Goal: Check status: Check status

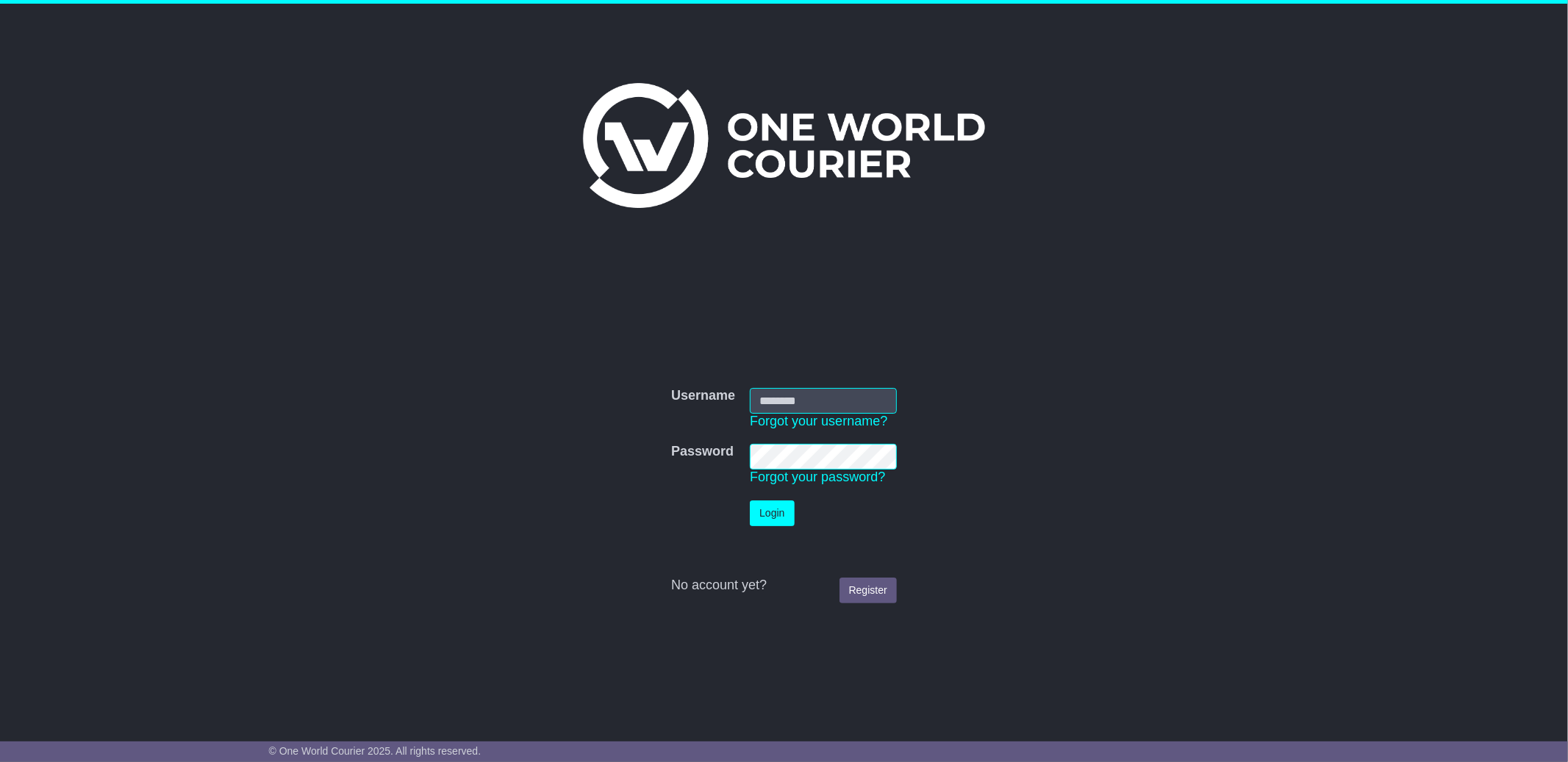
type input "**********"
click at [784, 516] on button "Login" at bounding box center [772, 514] width 44 height 26
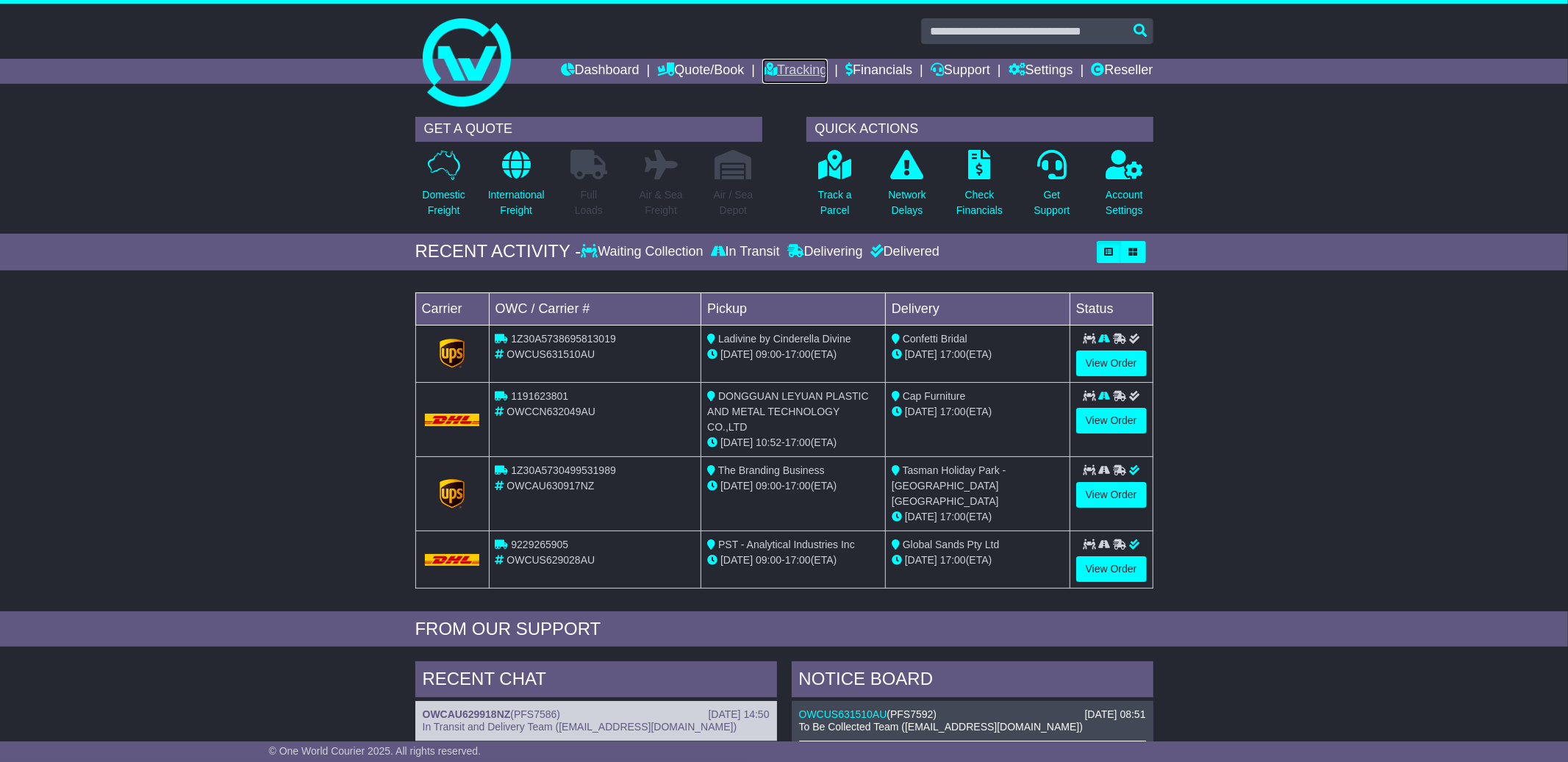
click at [790, 75] on link "Tracking" at bounding box center [794, 71] width 65 height 25
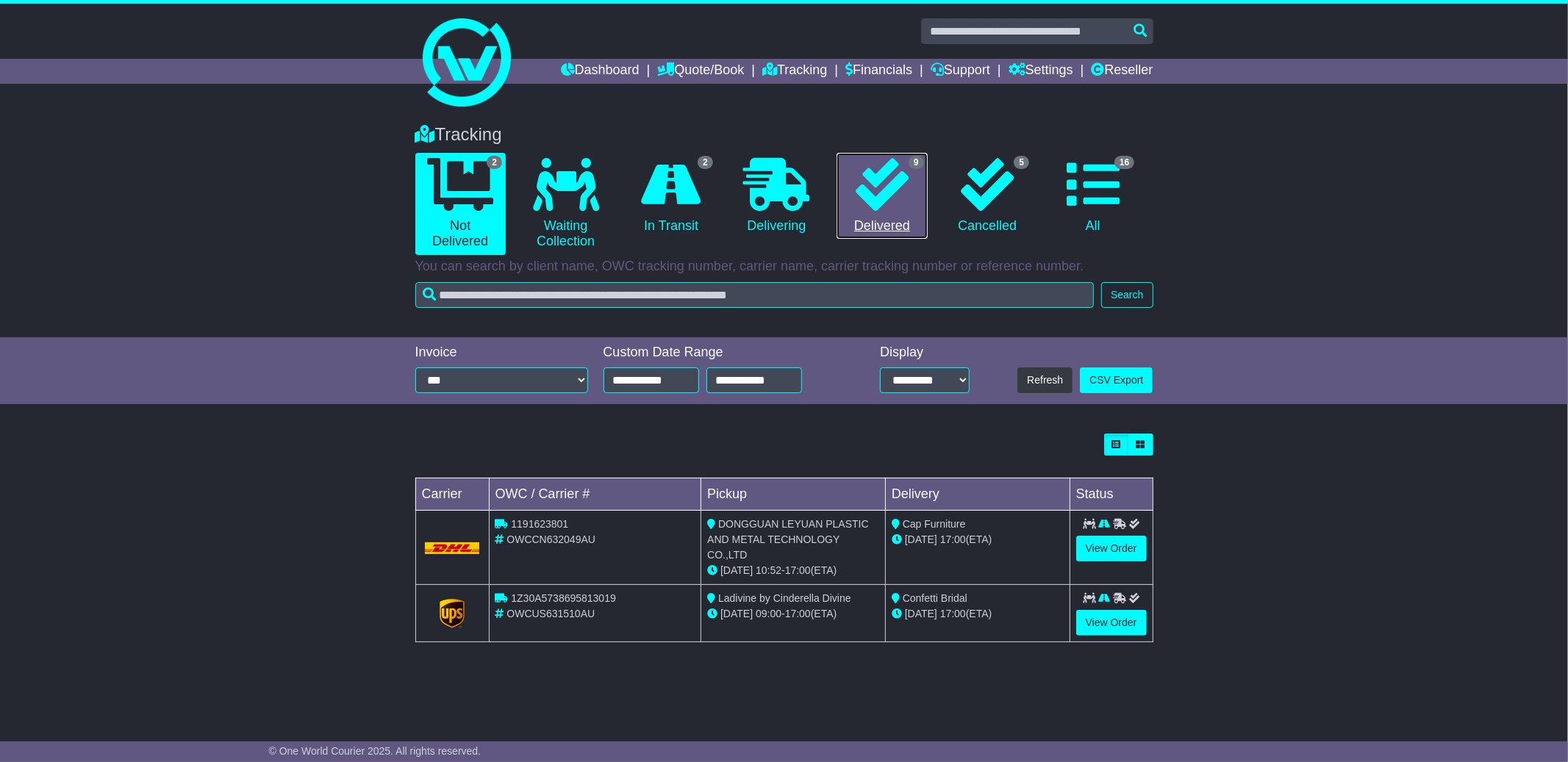
click at [905, 172] on icon at bounding box center [882, 184] width 53 height 53
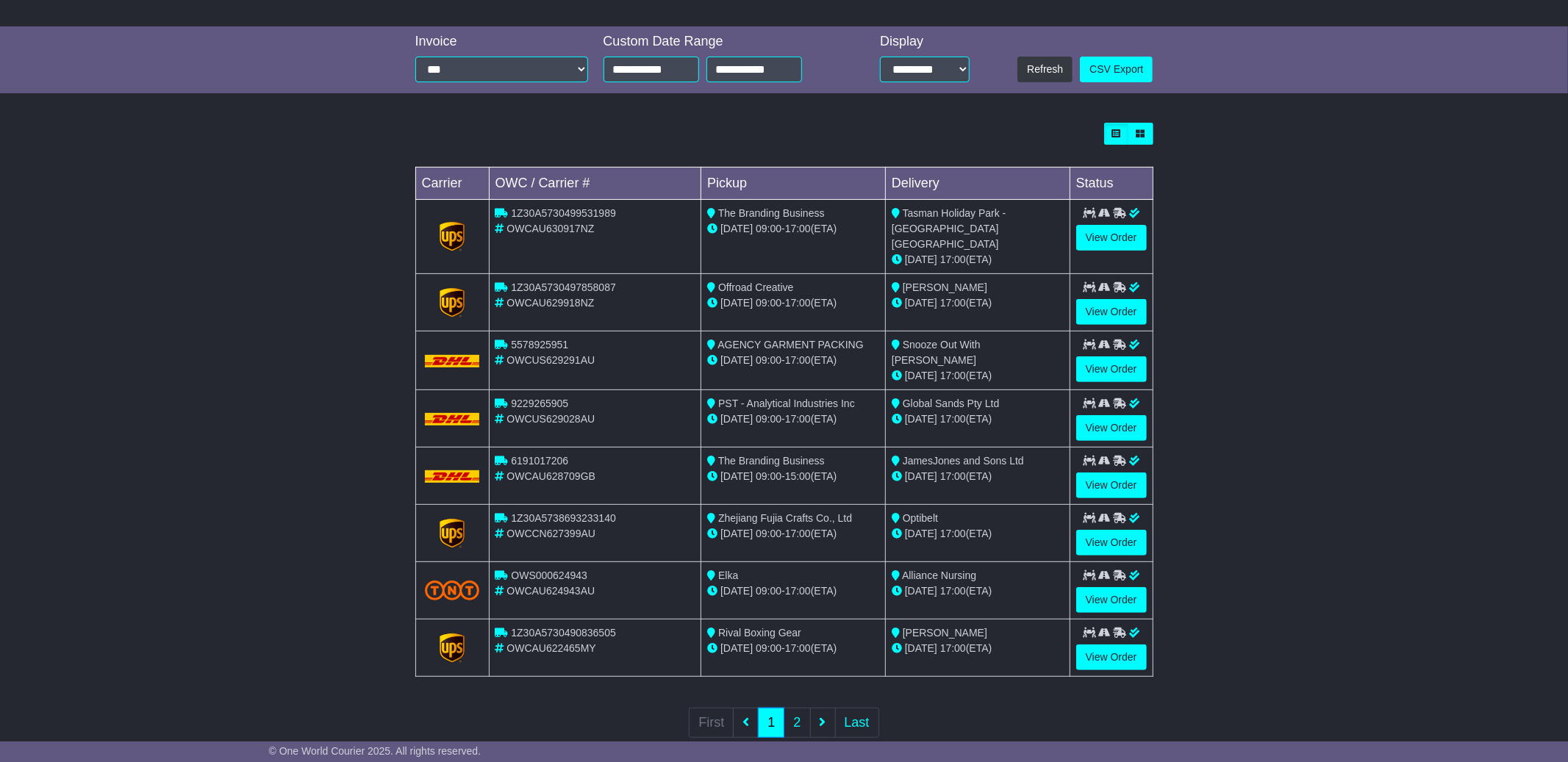
scroll to position [324, 0]
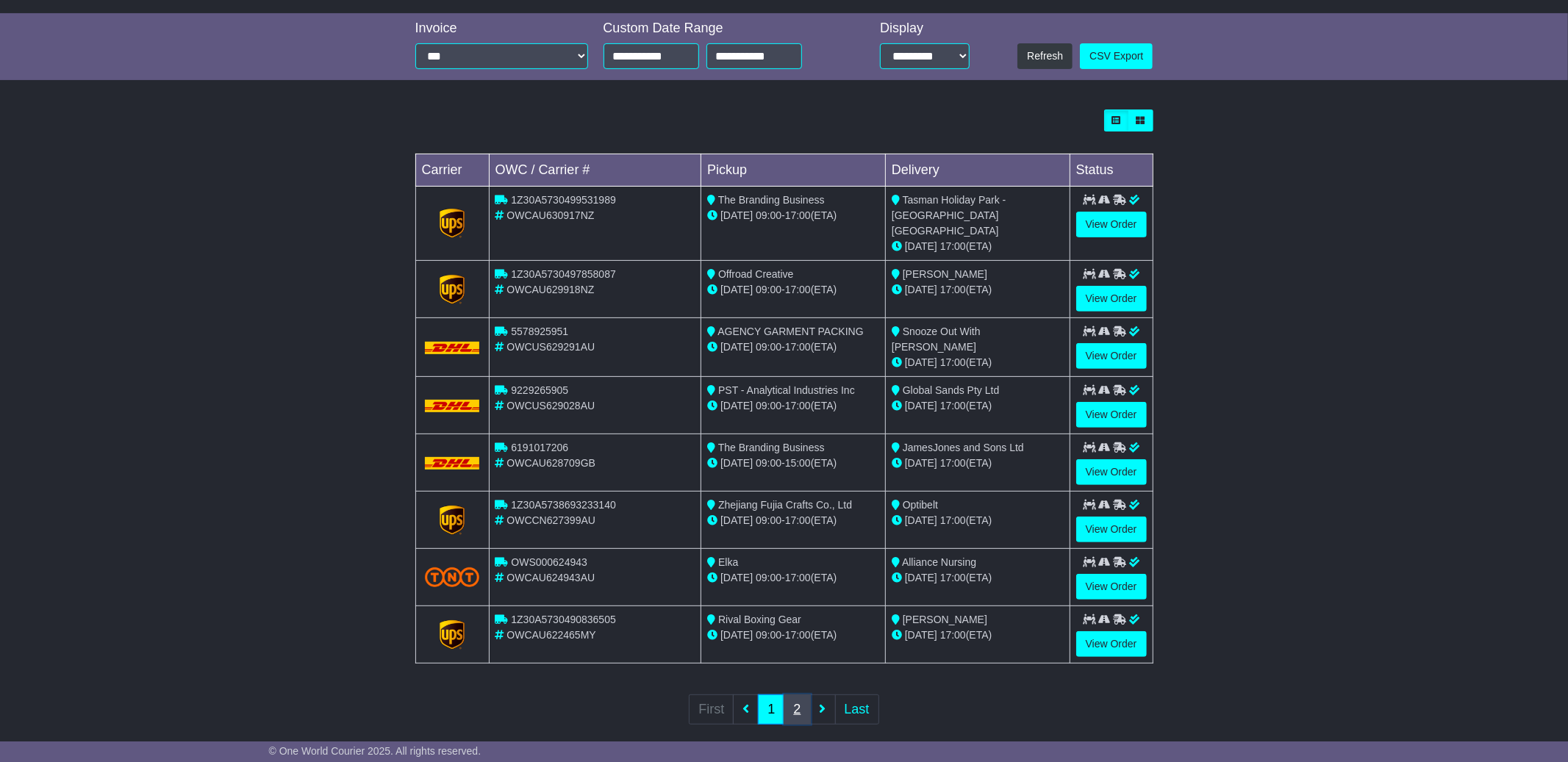
click at [798, 694] on link "2" at bounding box center [797, 709] width 26 height 30
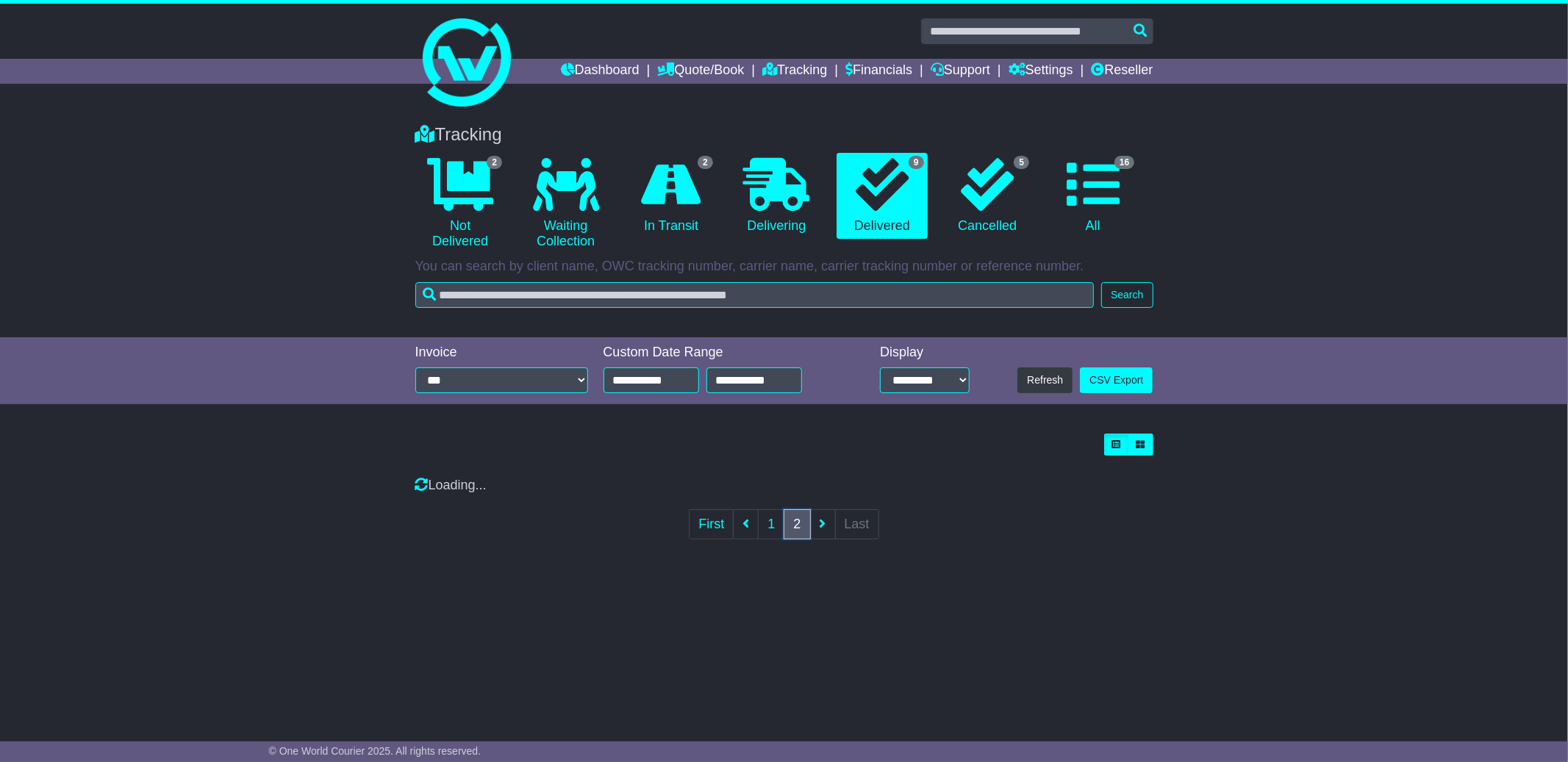
scroll to position [0, 0]
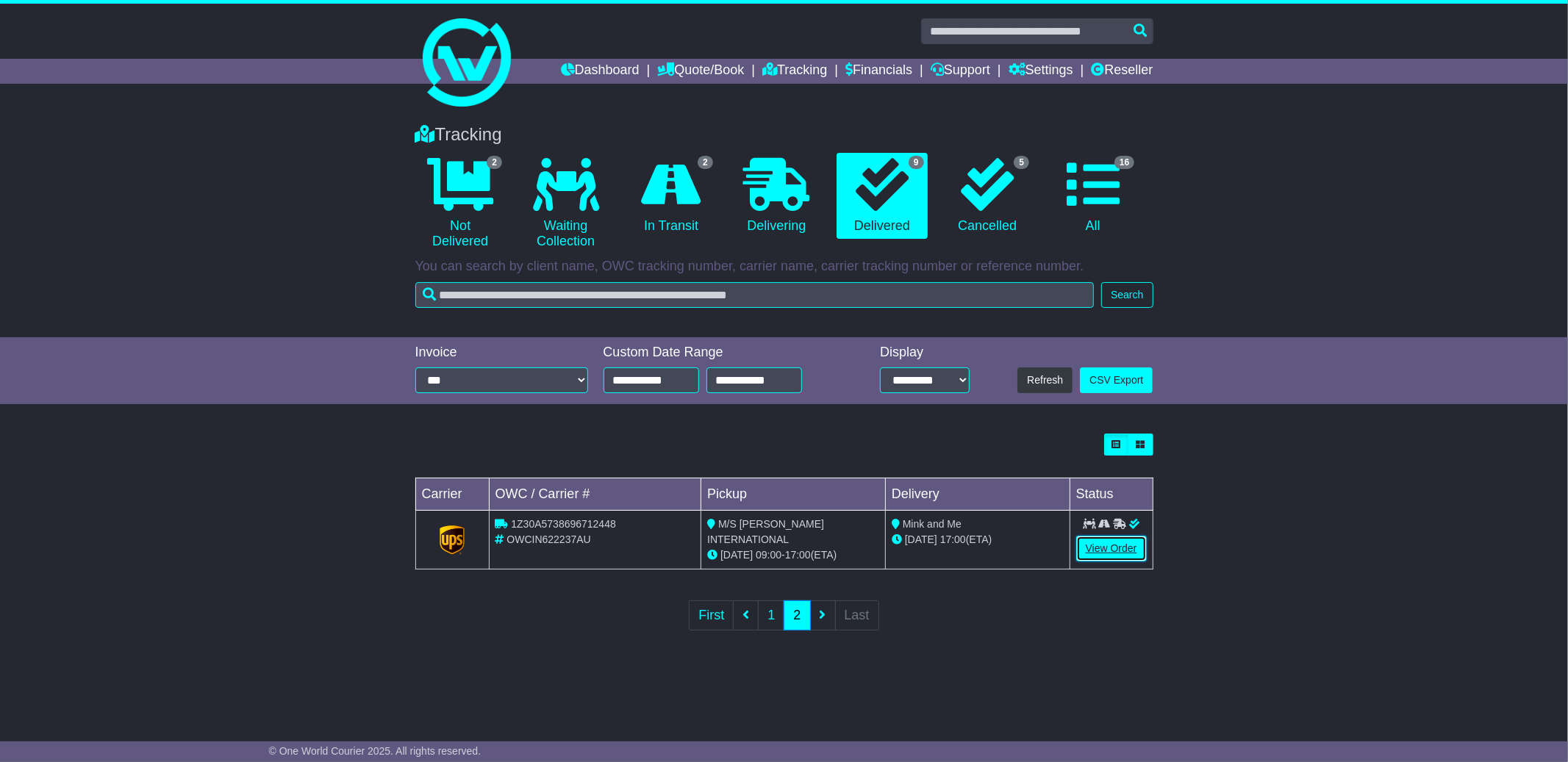
click at [1111, 546] on link "View Order" at bounding box center [1111, 549] width 70 height 26
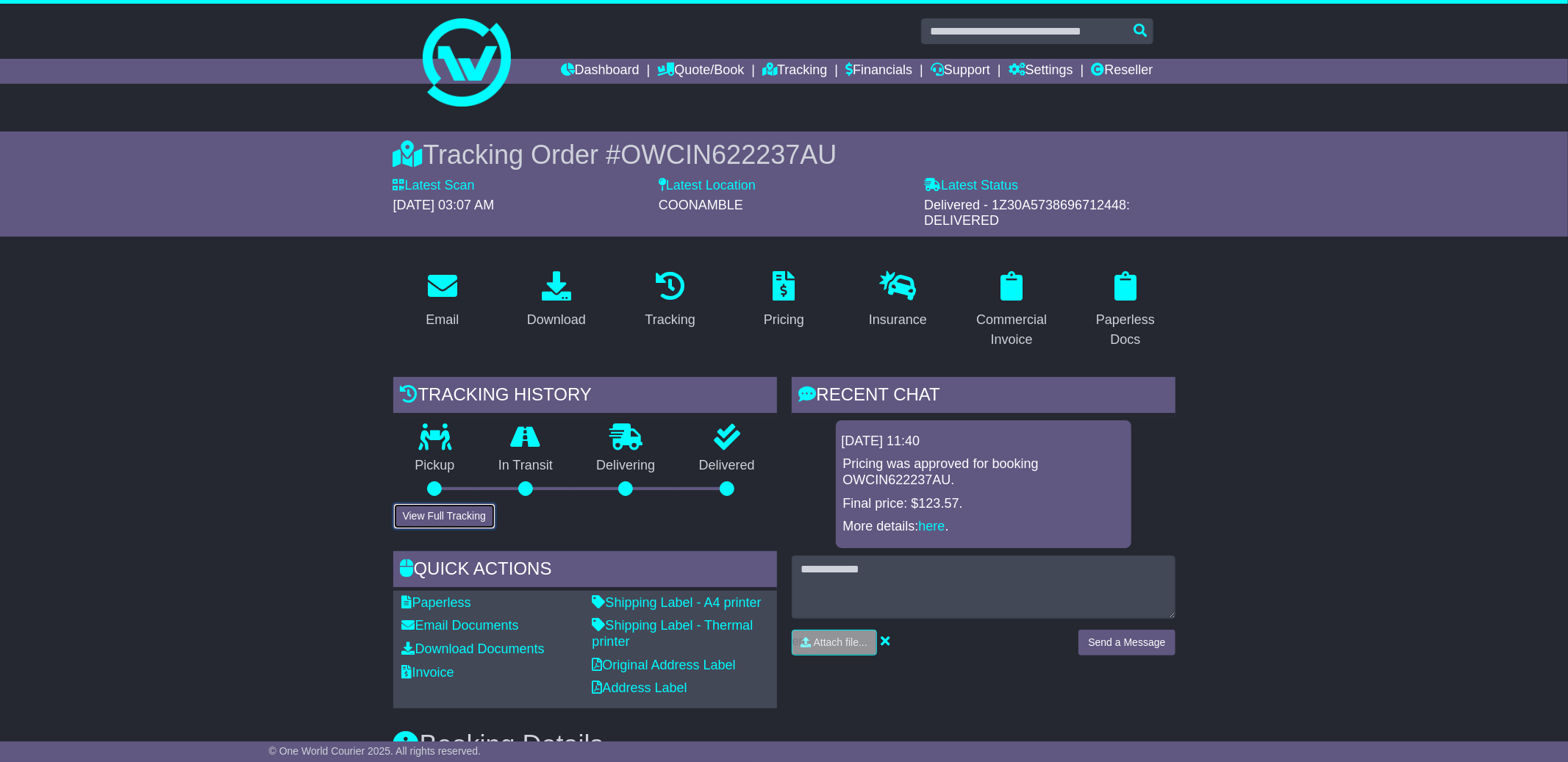
click at [432, 514] on button "View Full Tracking" at bounding box center [445, 516] width 102 height 26
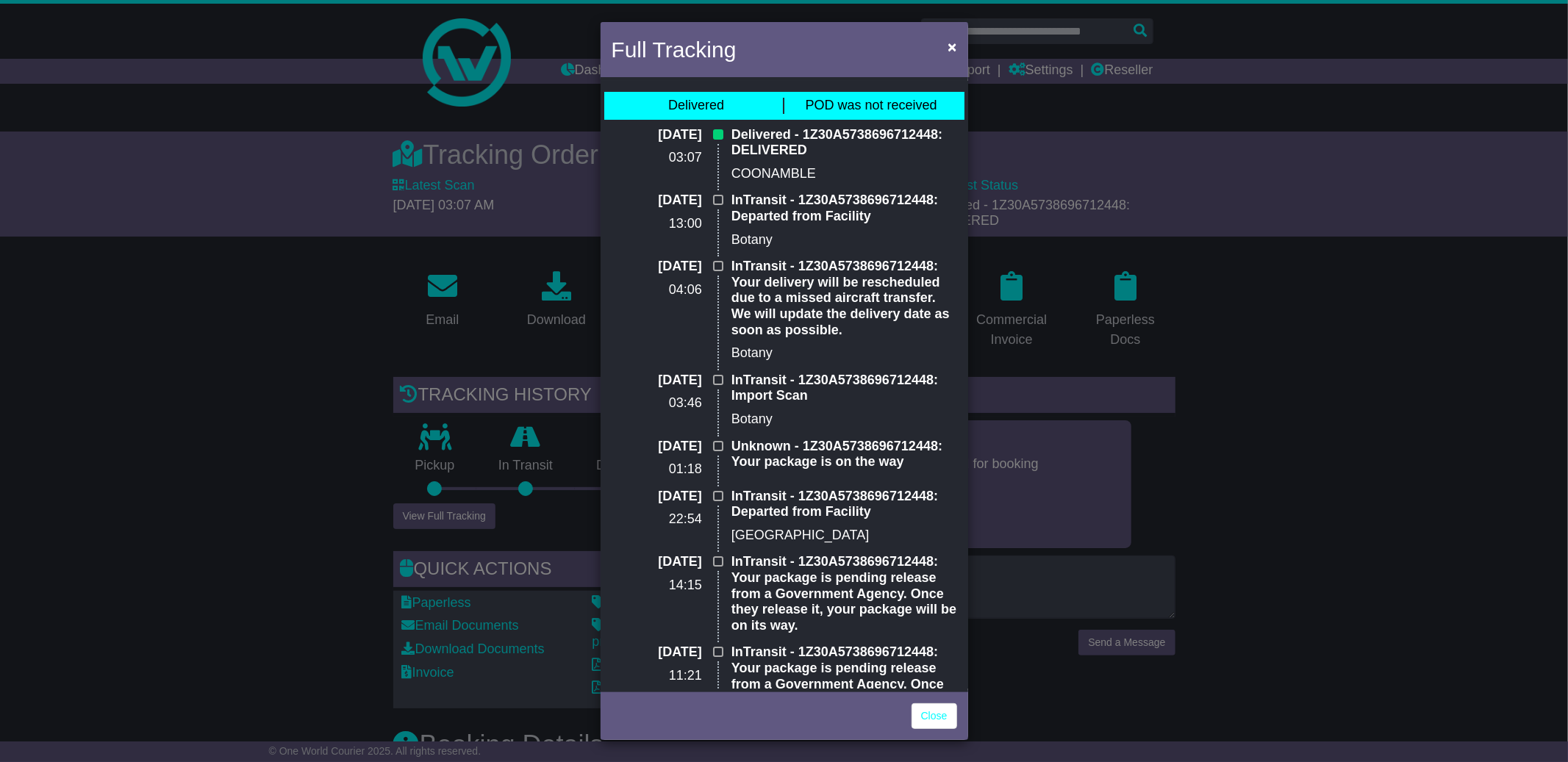
scroll to position [394, 0]
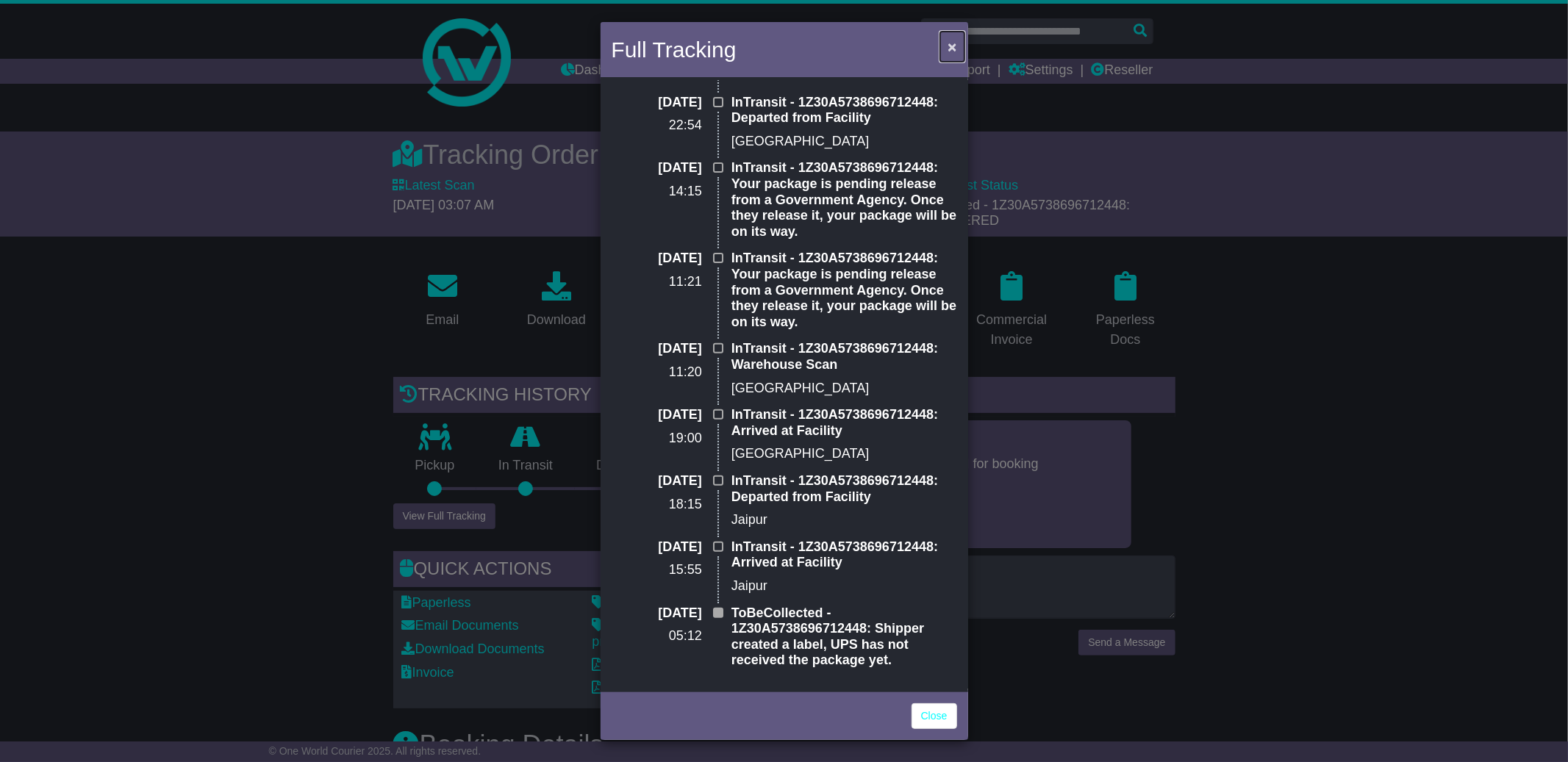
click at [950, 48] on span "×" at bounding box center [952, 46] width 9 height 16
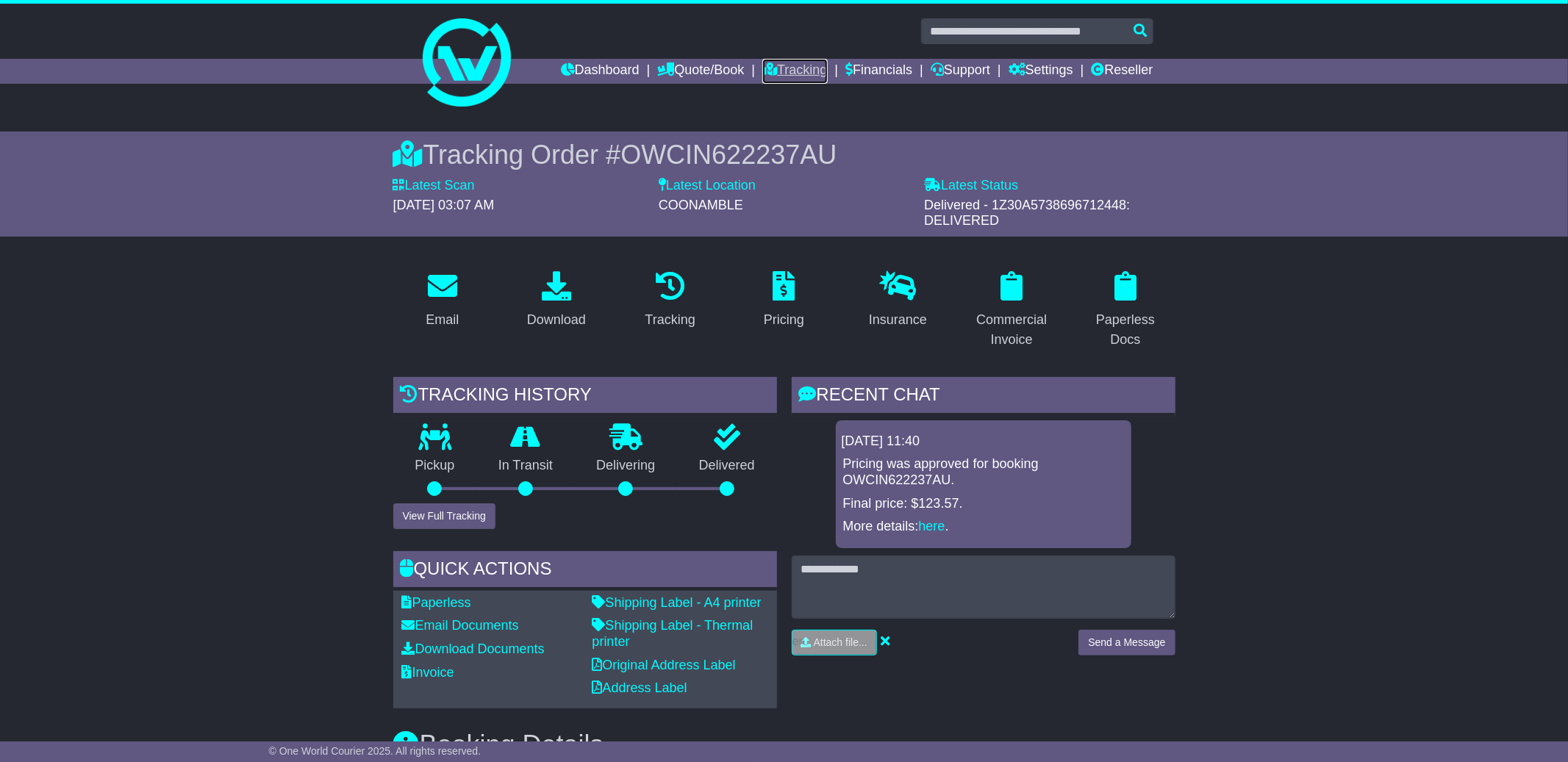
click at [778, 72] on link "Tracking" at bounding box center [794, 71] width 65 height 25
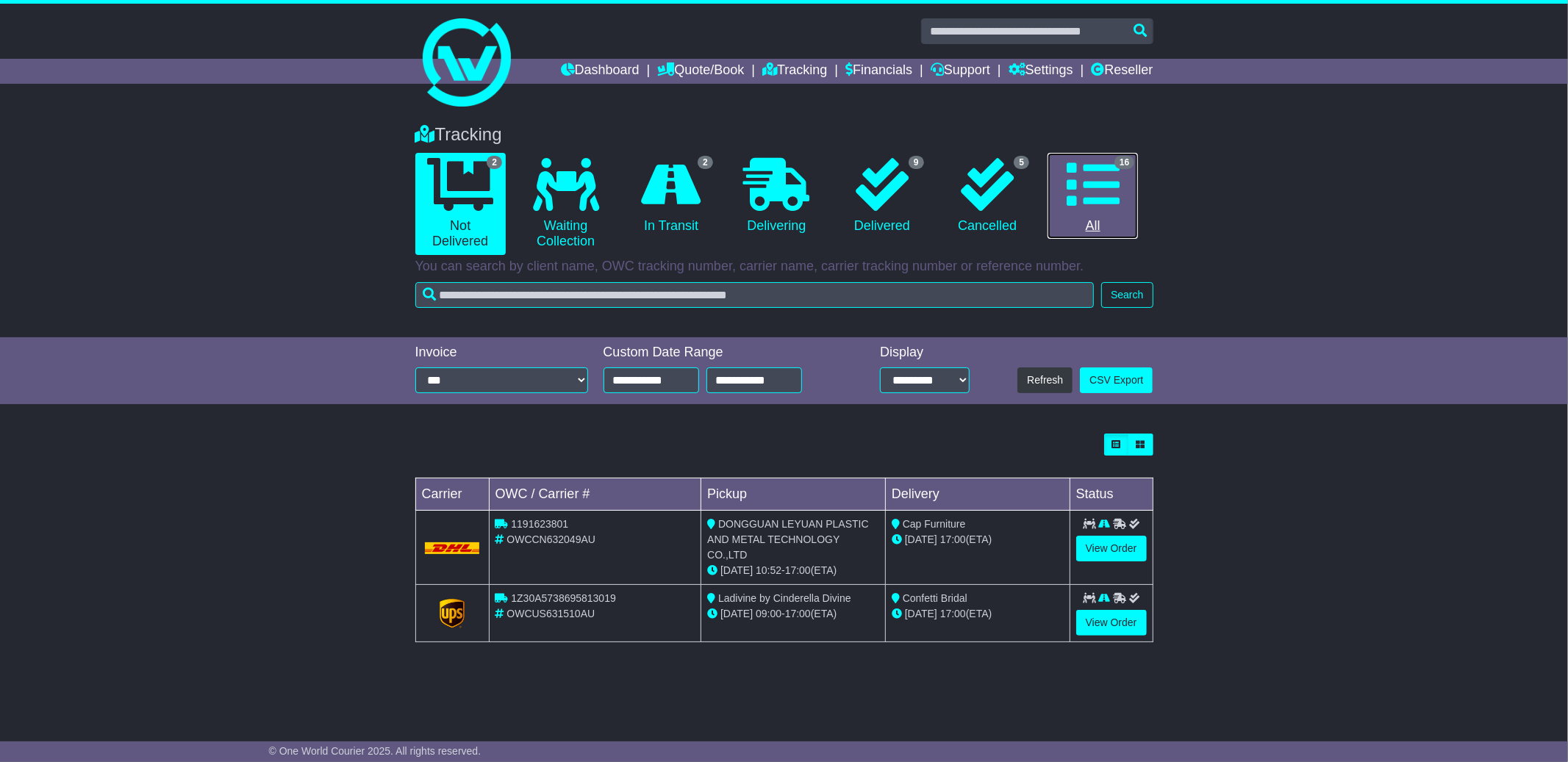
click at [1097, 174] on icon at bounding box center [1093, 184] width 53 height 53
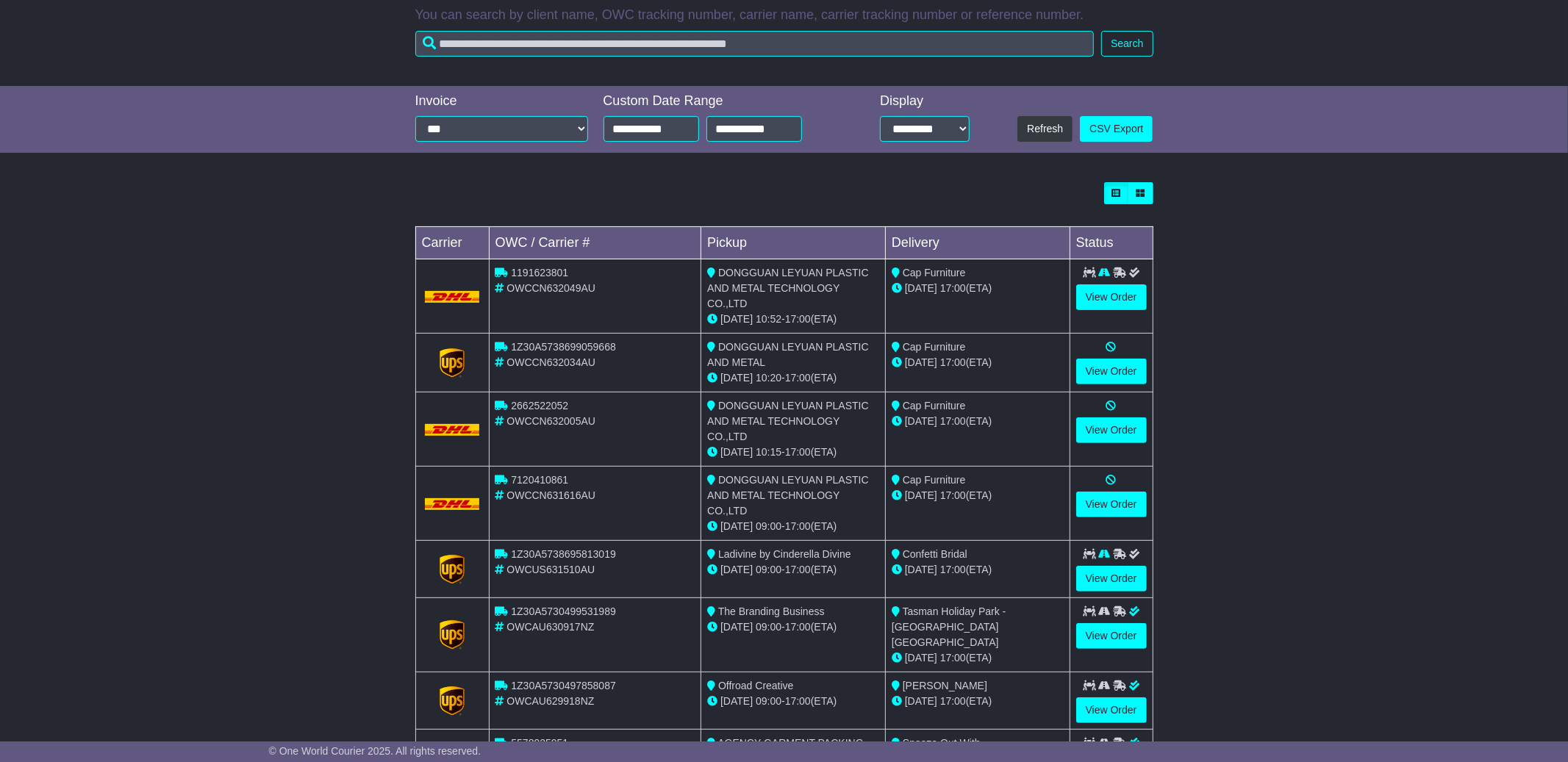
scroll to position [329, 0]
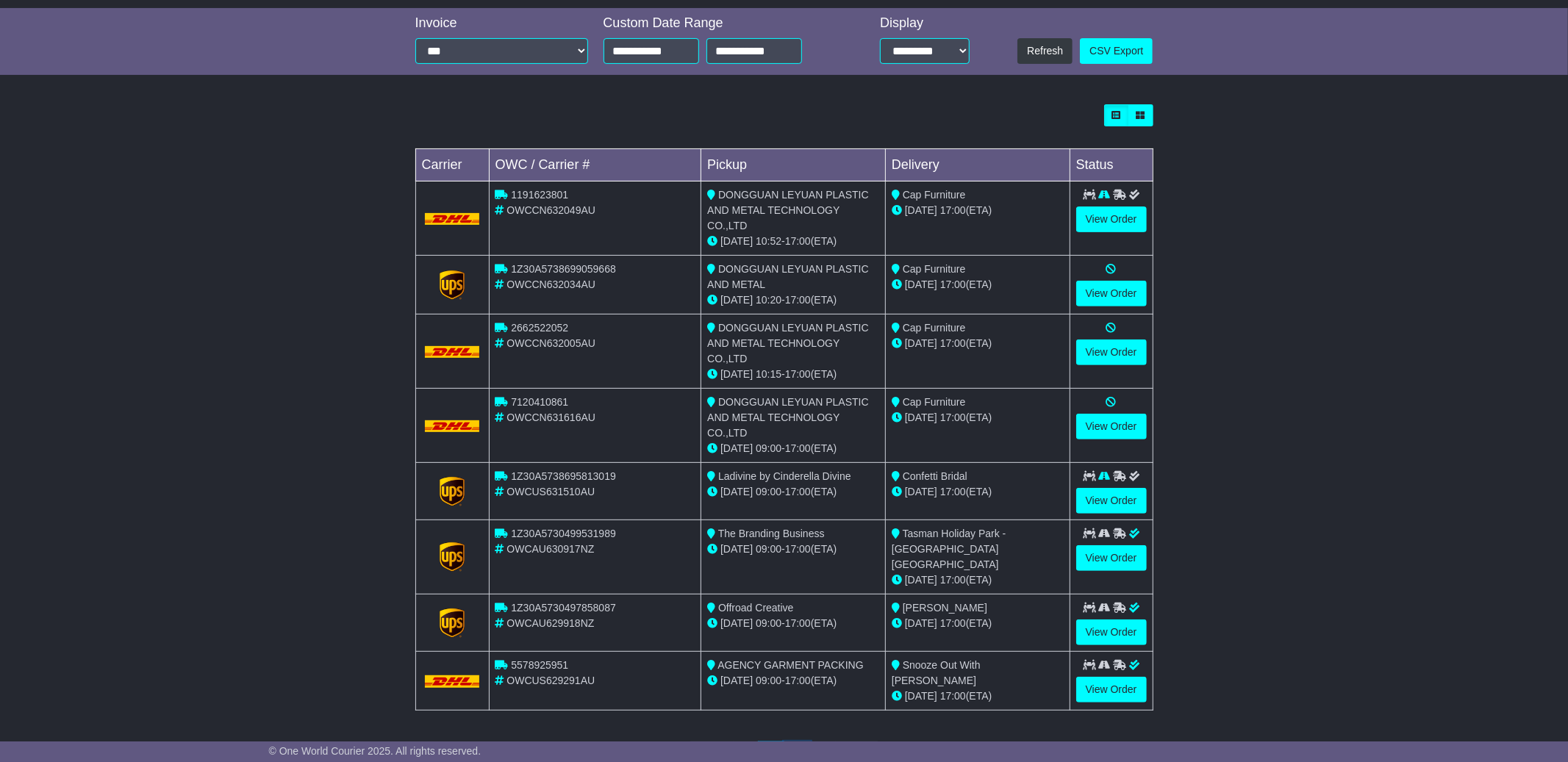
click at [796, 741] on link "2" at bounding box center [797, 756] width 26 height 30
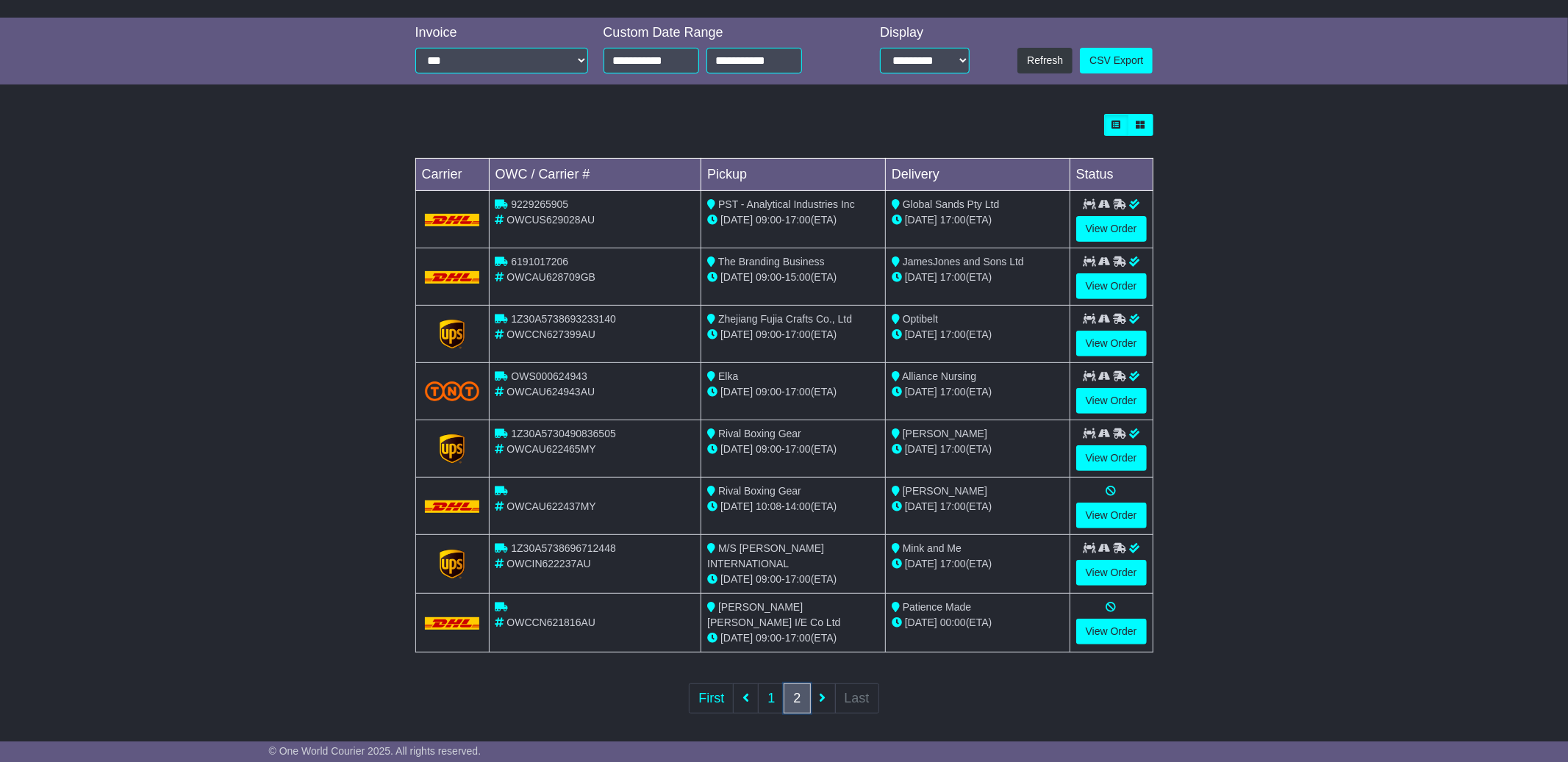
scroll to position [324, 0]
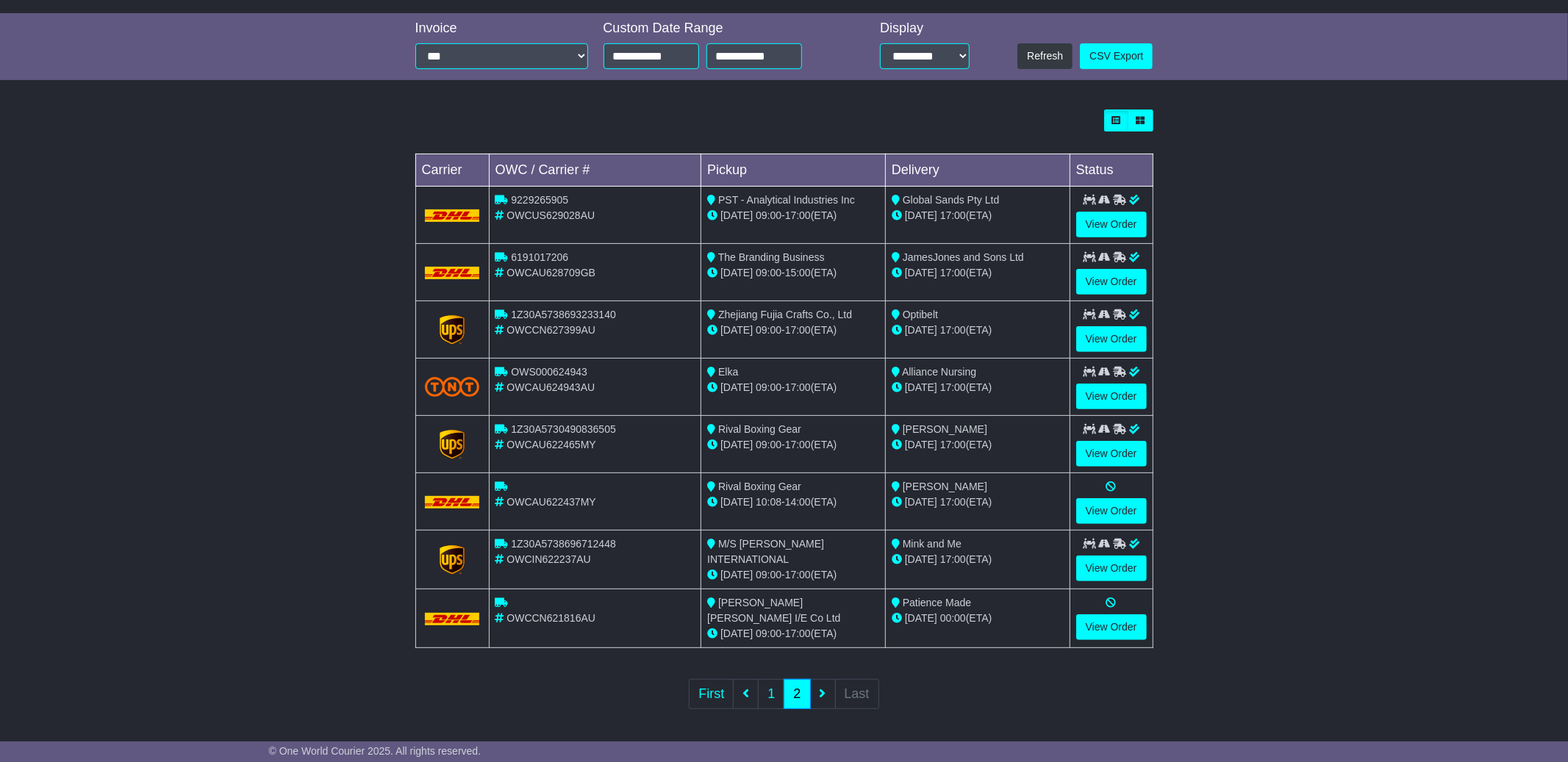
click at [821, 696] on ul "First 1 2 Last" at bounding box center [783, 693] width 189 height 30
click at [822, 687] on ul "First 1 2 Last" at bounding box center [783, 693] width 189 height 30
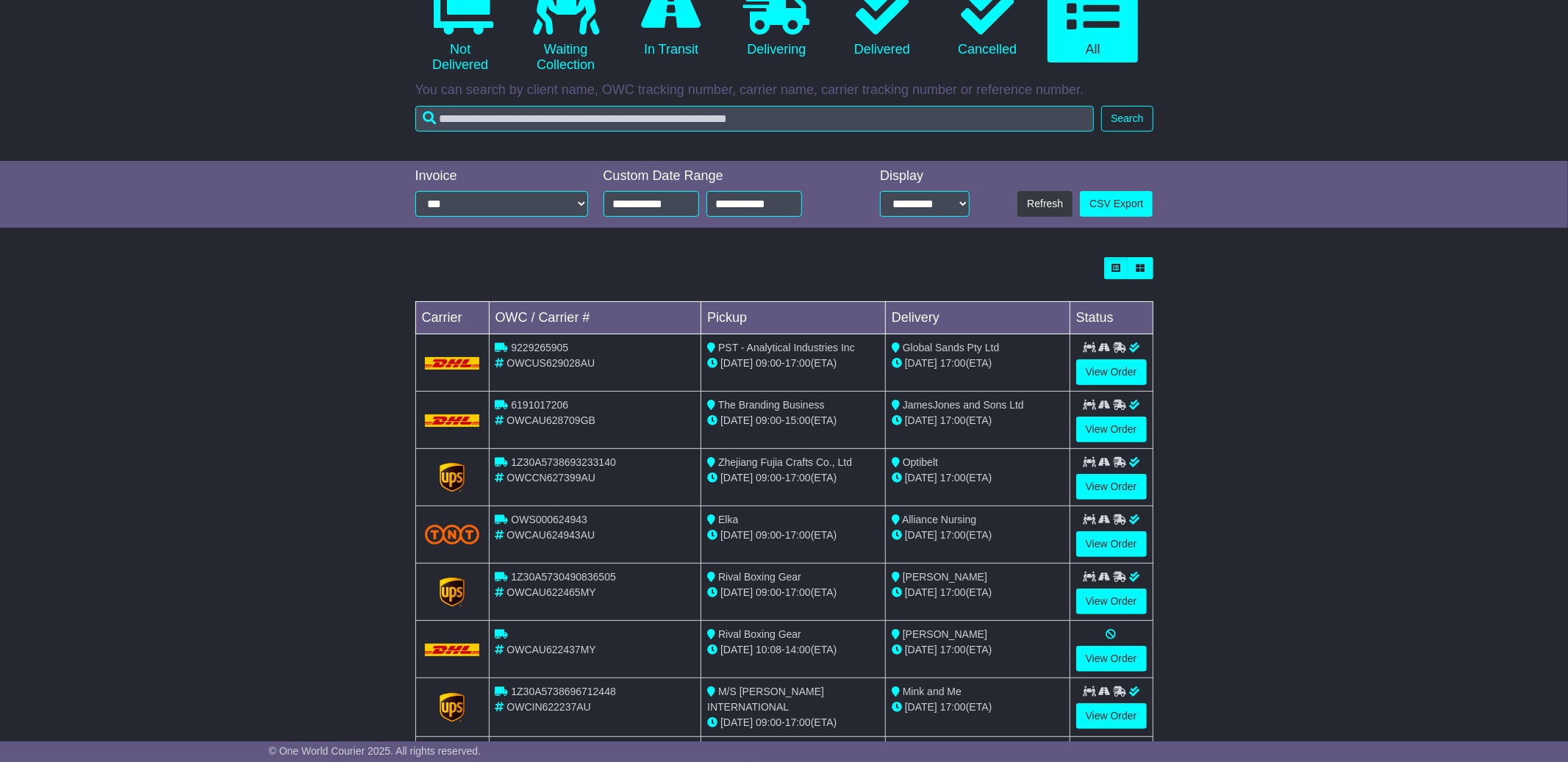
scroll to position [147, 0]
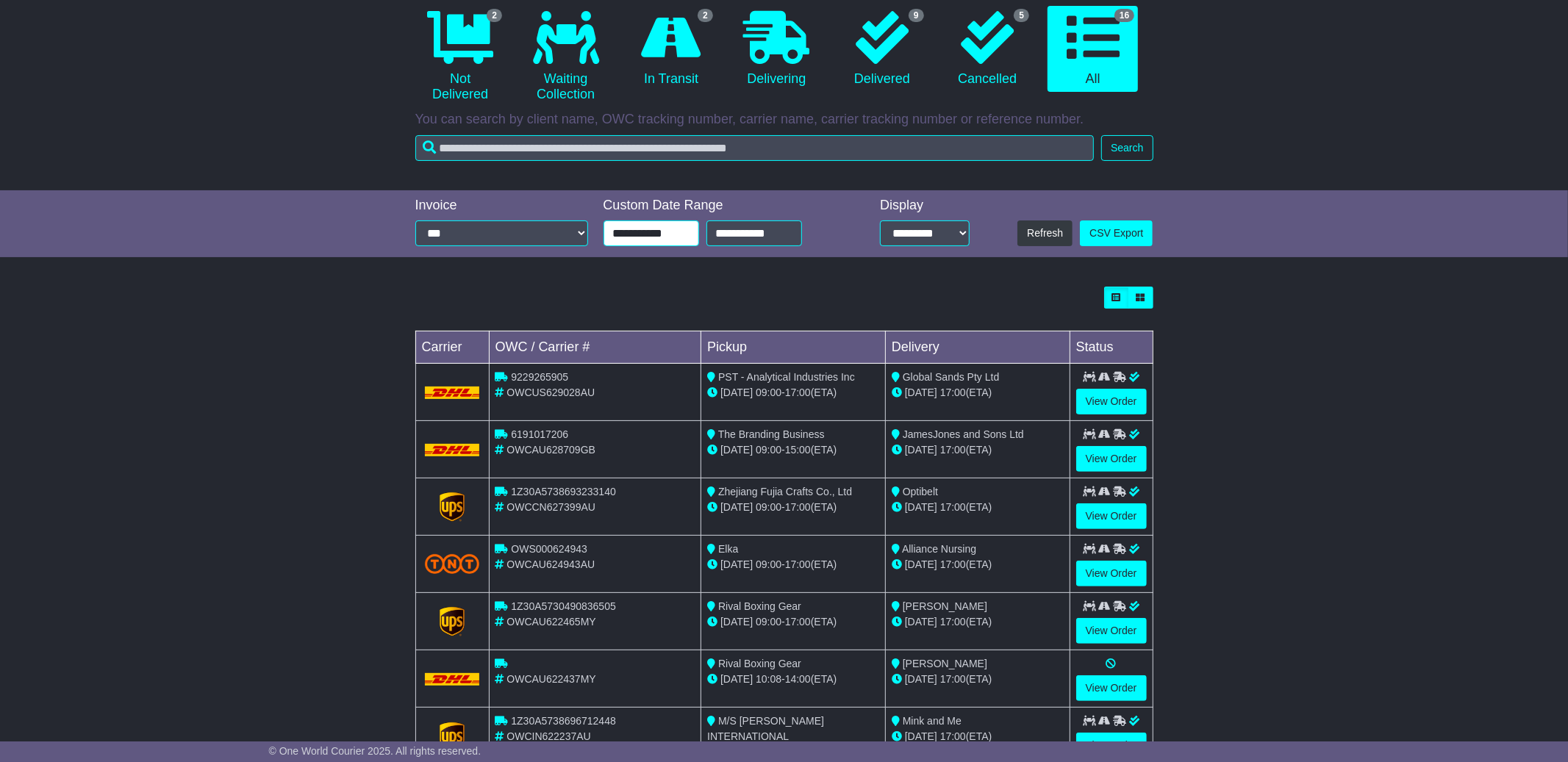
click at [665, 234] on input "**********" at bounding box center [651, 233] width 96 height 26
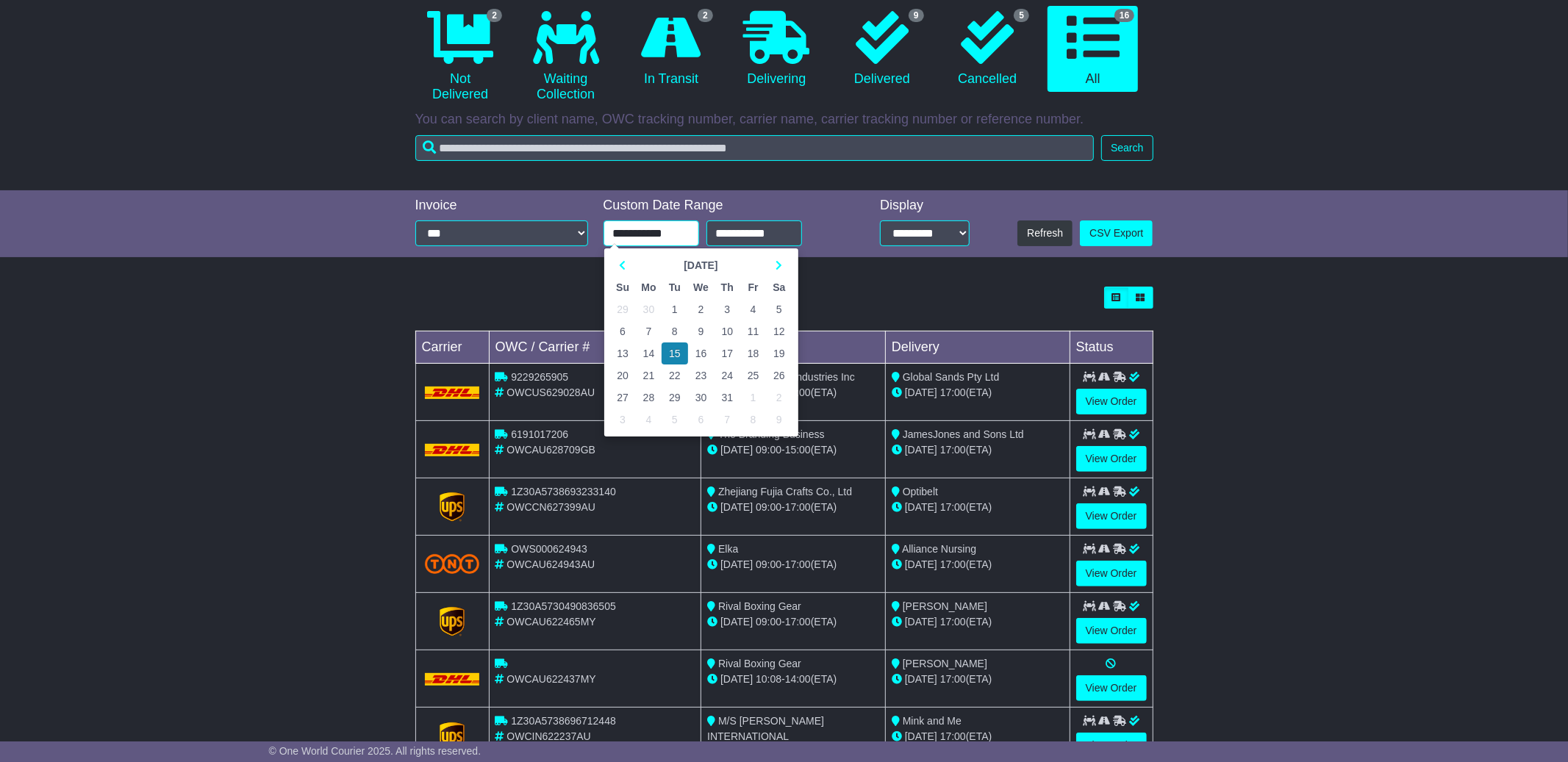
click at [681, 314] on td "1" at bounding box center [675, 309] width 26 height 22
type input "**********"
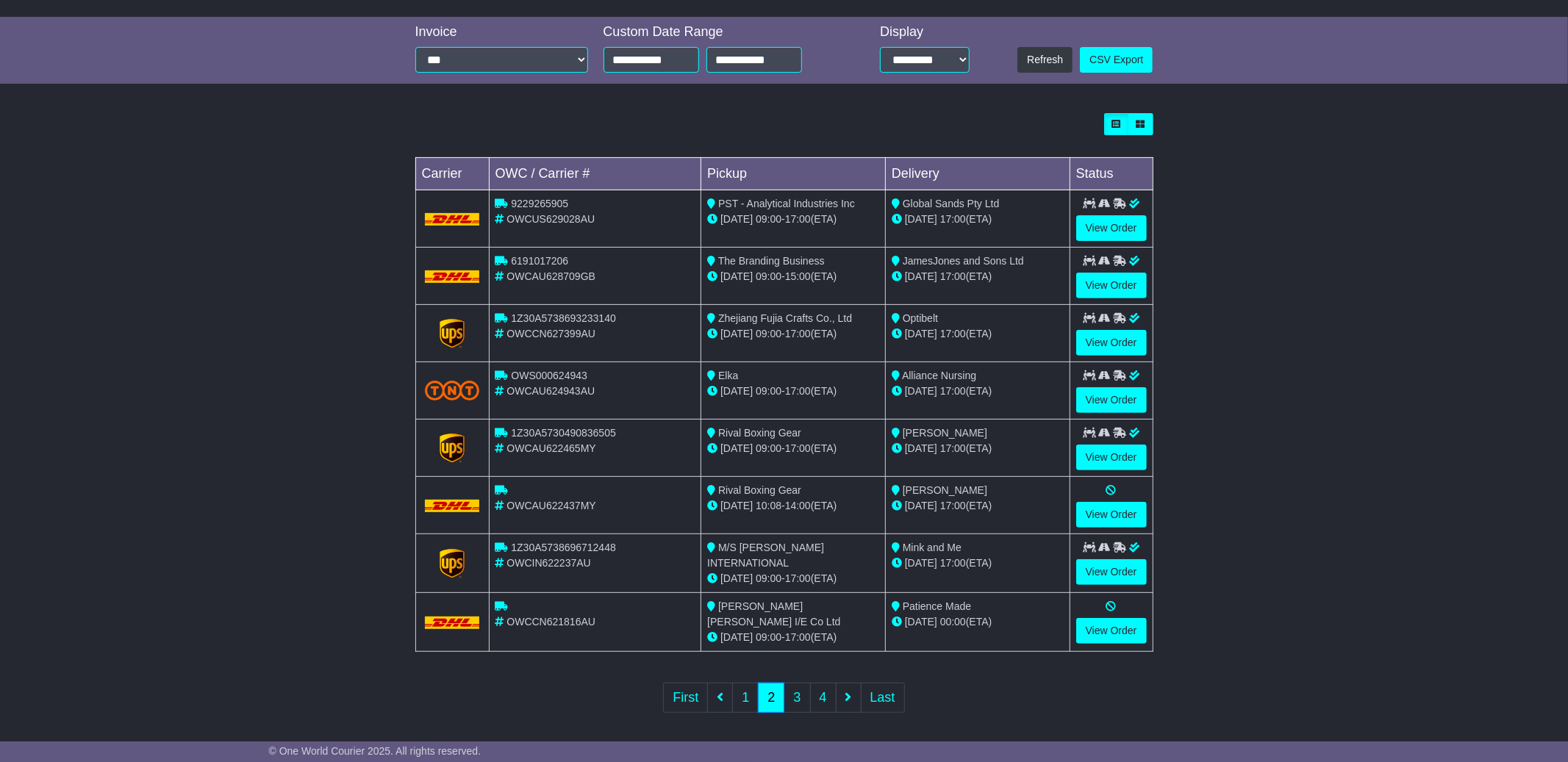
scroll to position [324, 0]
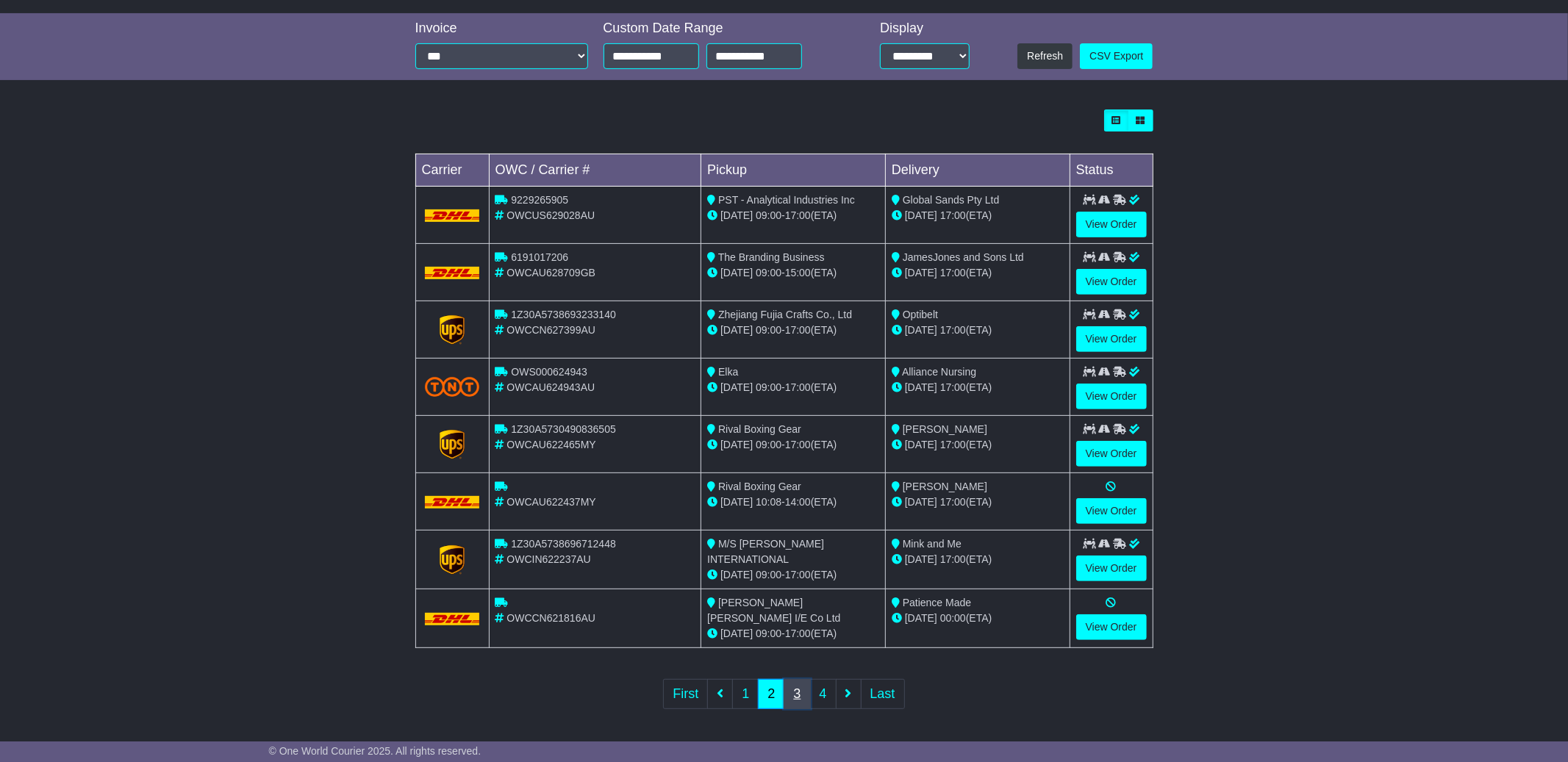
click at [800, 689] on link "3" at bounding box center [797, 693] width 26 height 30
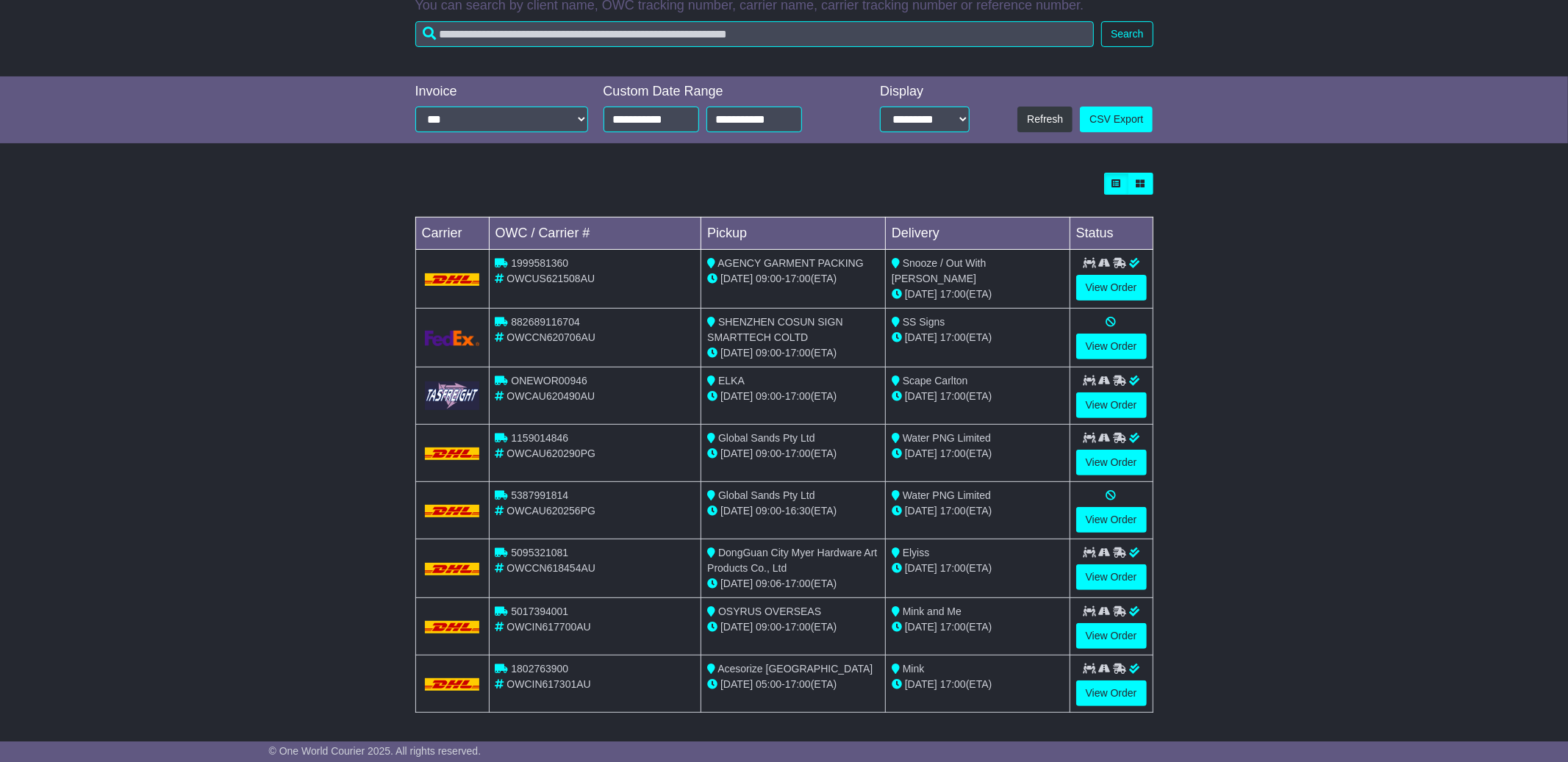
scroll to position [272, 0]
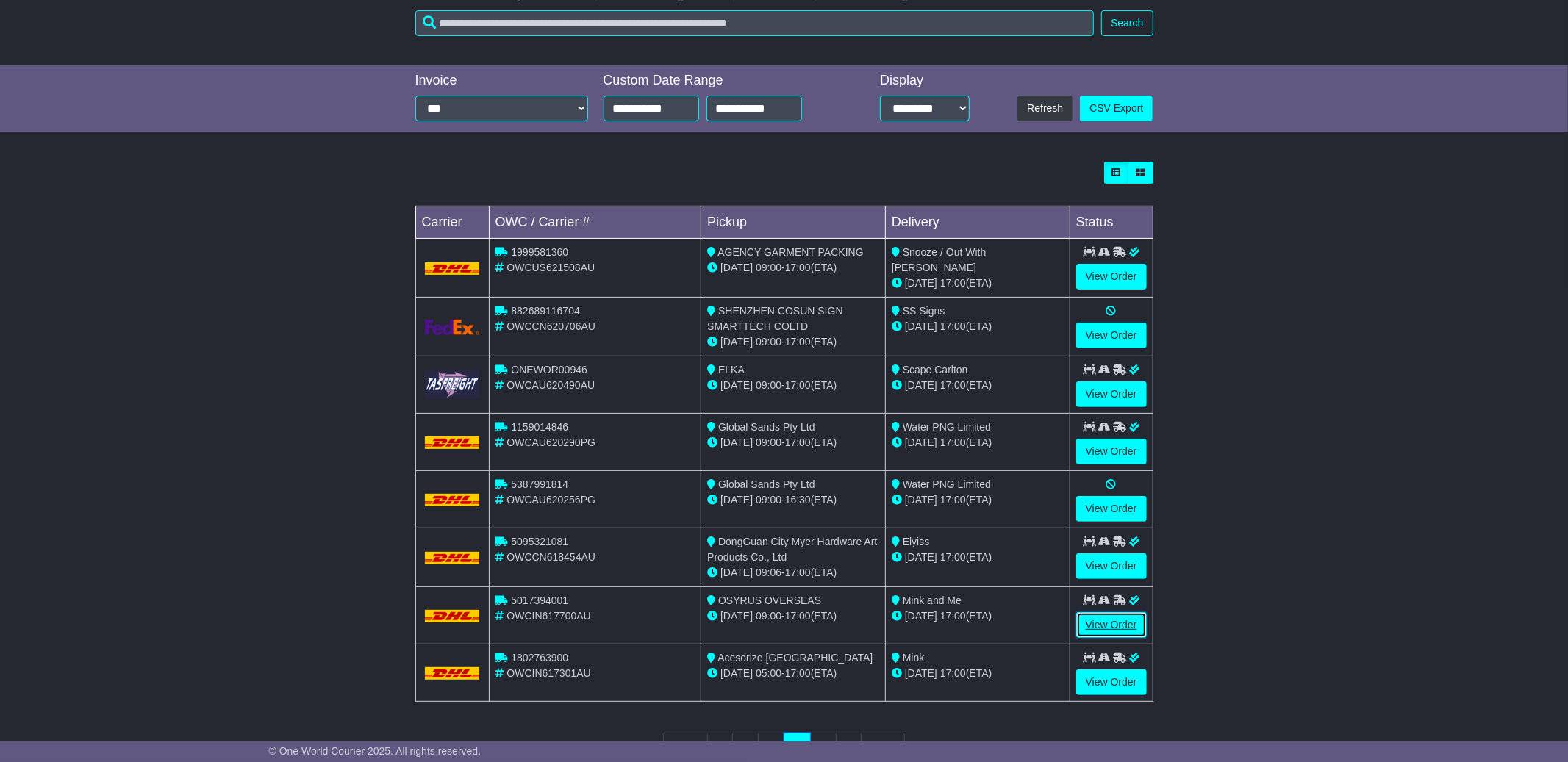
click at [1121, 628] on link "View Order" at bounding box center [1111, 625] width 70 height 26
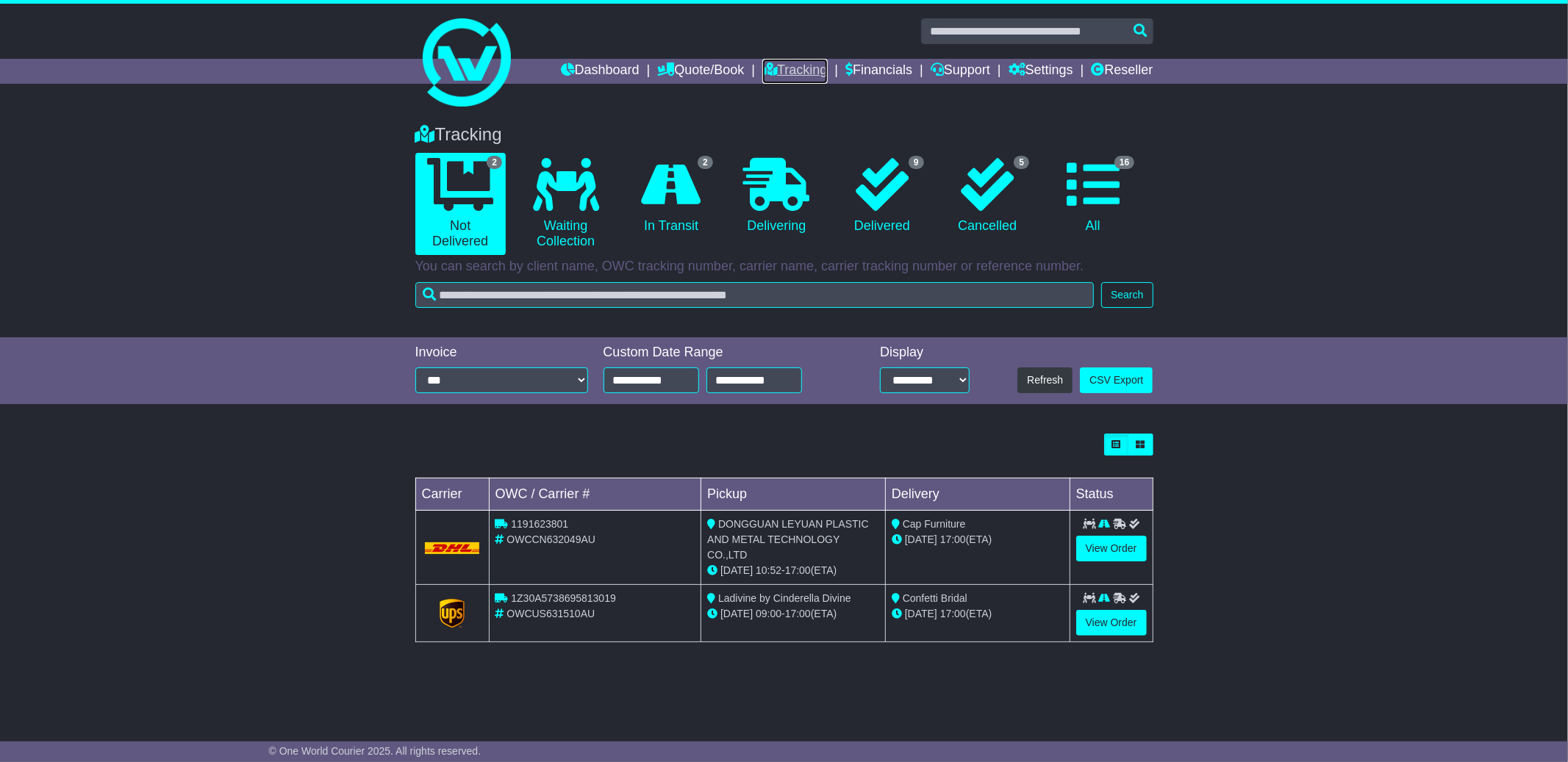
click at [787, 75] on link "Tracking" at bounding box center [794, 71] width 65 height 25
click at [1110, 549] on link "View Order" at bounding box center [1111, 549] width 70 height 26
